Goal: Information Seeking & Learning: Learn about a topic

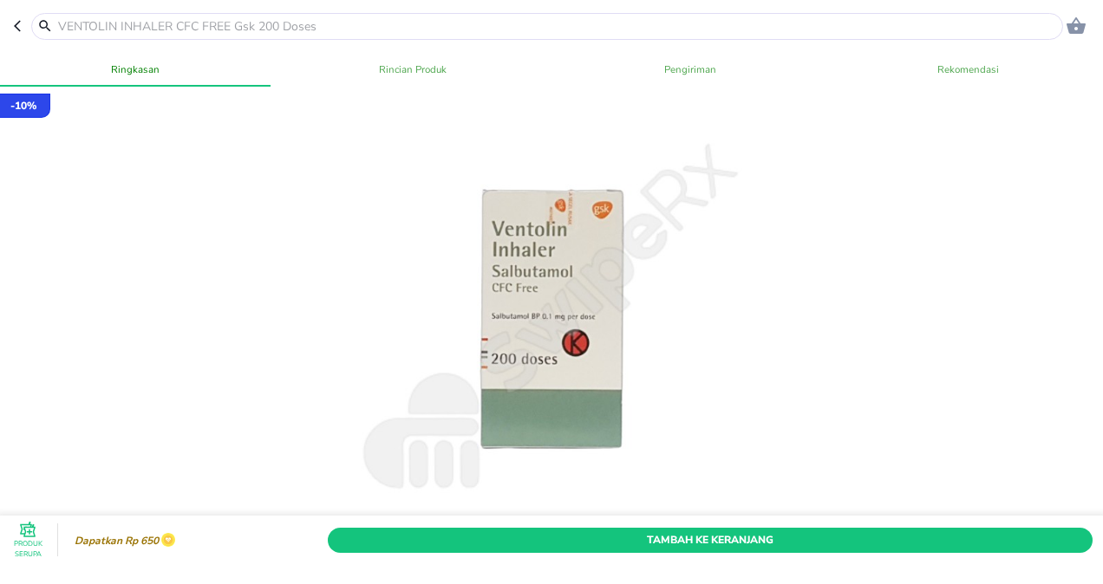
scroll to position [260, 0]
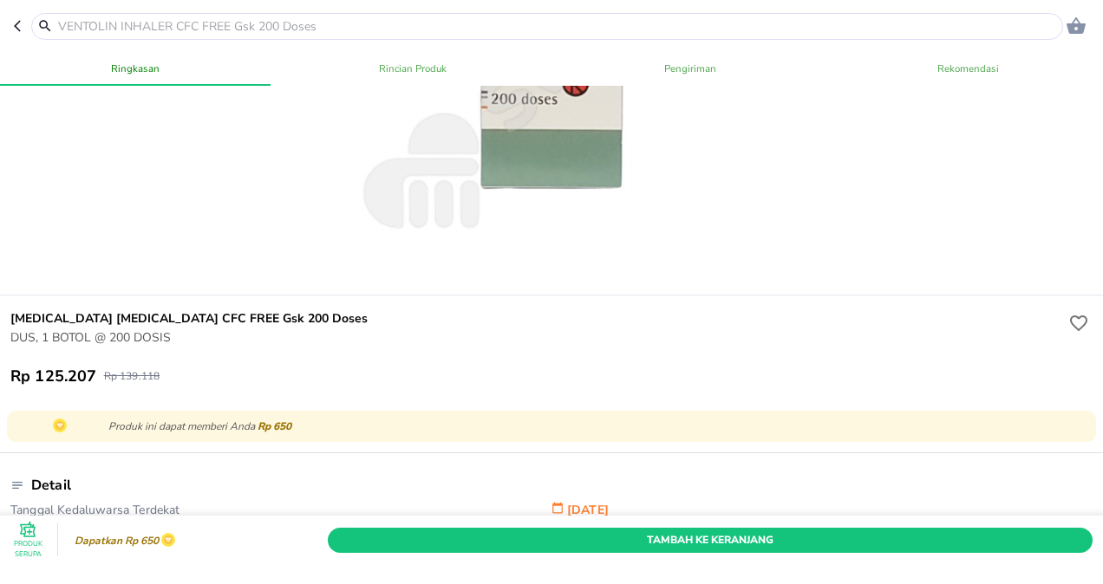
click at [139, 24] on input "text" at bounding box center [557, 26] width 1002 height 18
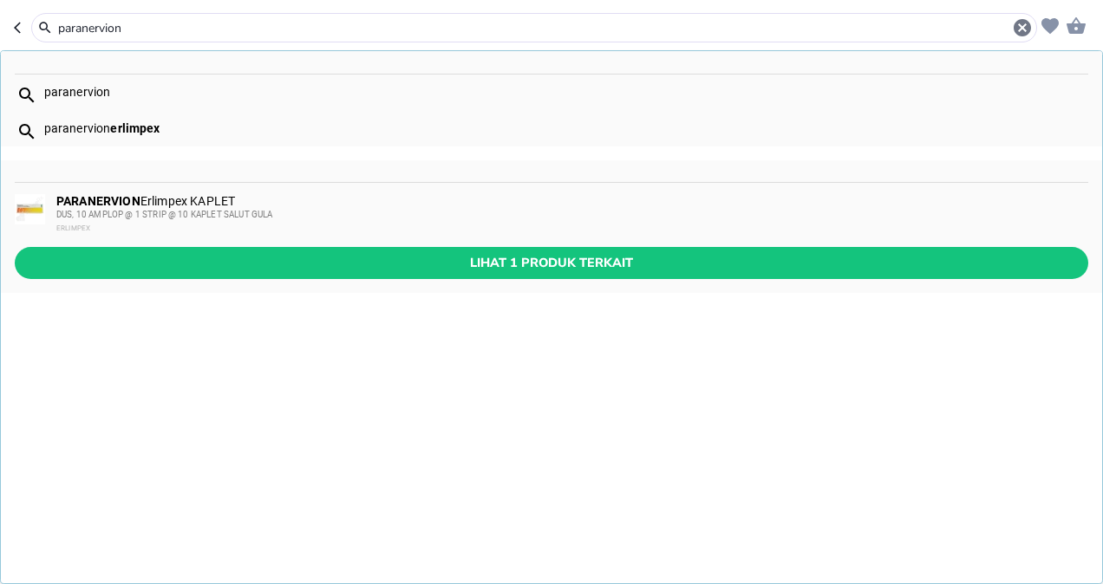
type input "paranervion"
click at [205, 189] on div "PARANERVION Erlimpex KAPLET DUS, 10 AMPLOP @ 1 STRIP @ 10 KAPLET SALUT [PERSON_…" at bounding box center [551, 215] width 1101 height 64
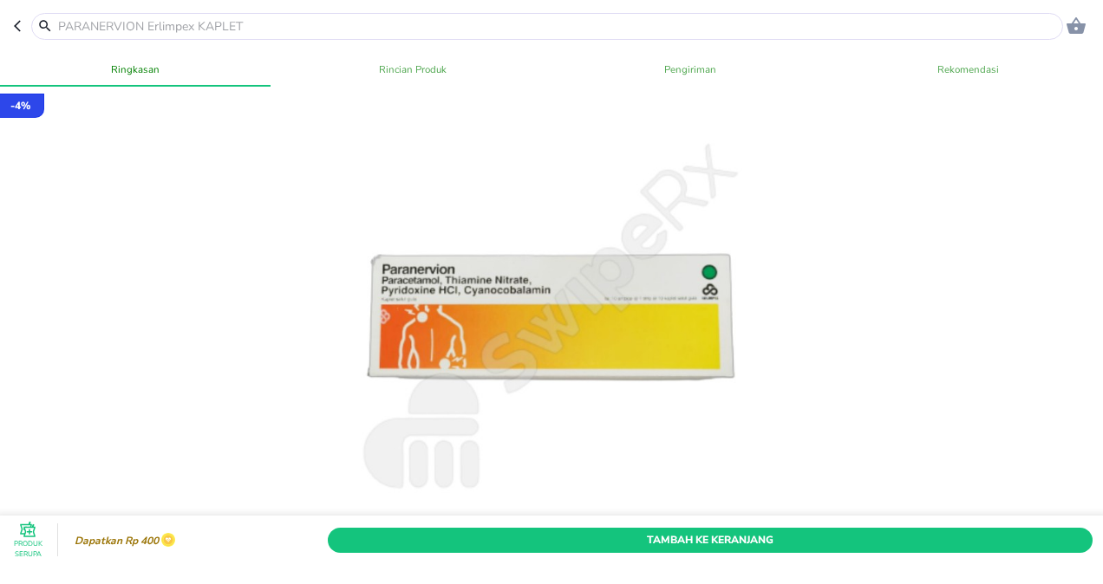
click at [167, 16] on div at bounding box center [547, 26] width 1032 height 27
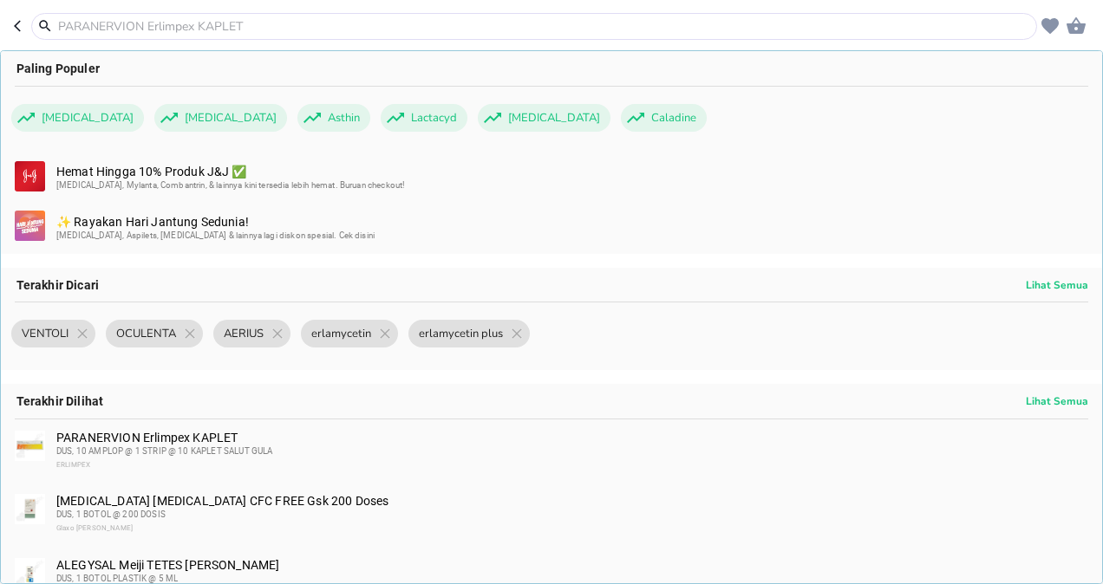
click at [168, 24] on input "text" at bounding box center [544, 26] width 976 height 18
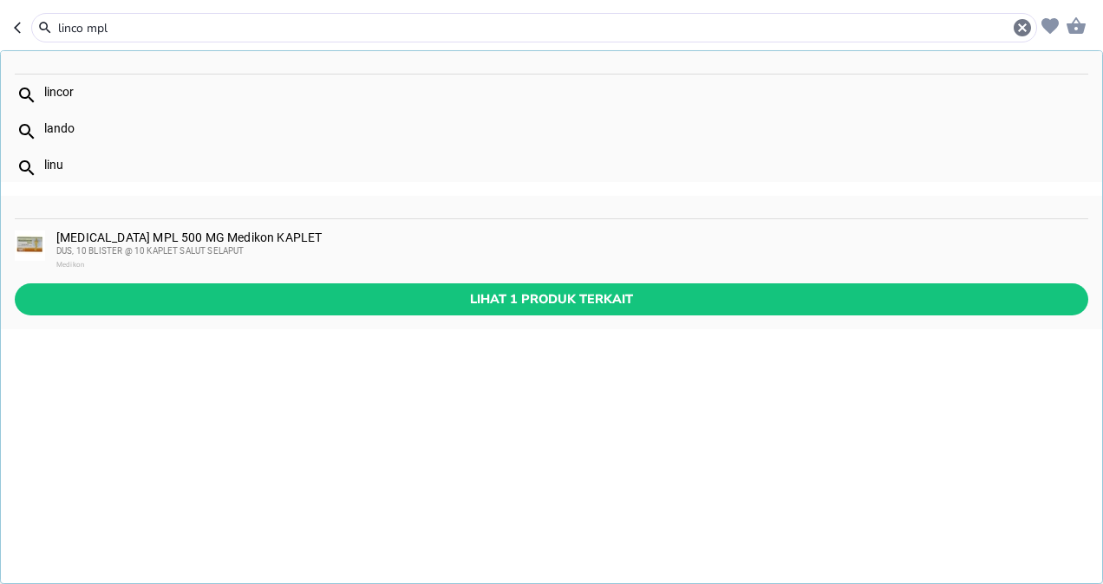
type input "linco mpl"
click at [274, 241] on div "[MEDICAL_DATA] MPL 500 MG Medikon KAPLET DUS, 10 BLISTER @ 10 KAPLET SALUT SELA…" at bounding box center [571, 252] width 1030 height 42
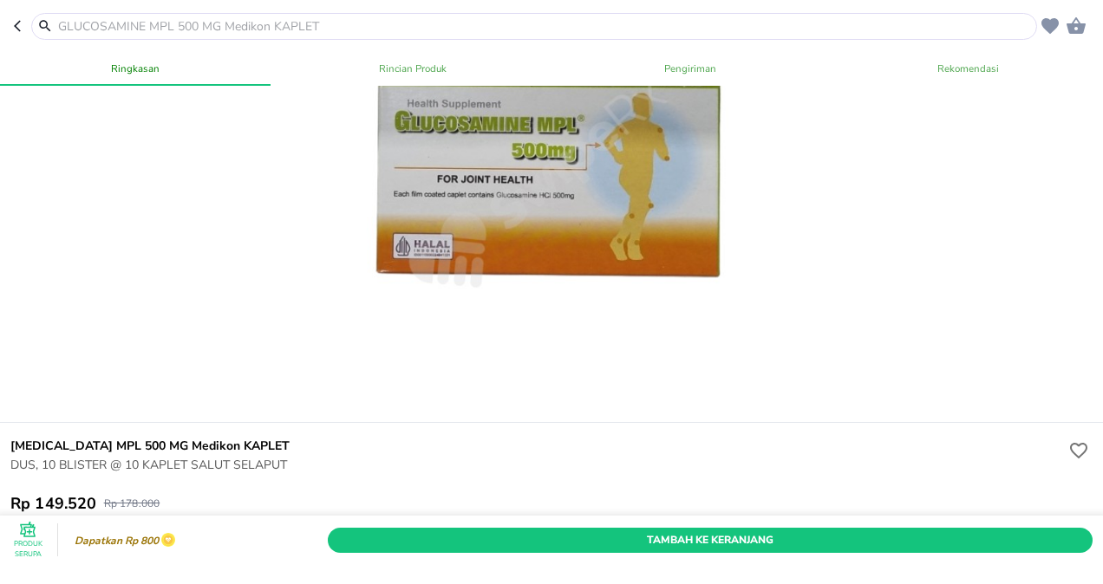
scroll to position [173, 0]
